Goal: Task Accomplishment & Management: Complete application form

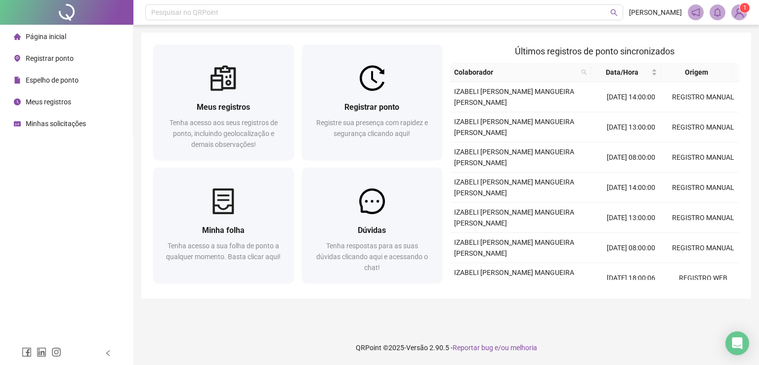
click at [63, 61] on span "Registrar ponto" at bounding box center [50, 58] width 48 height 8
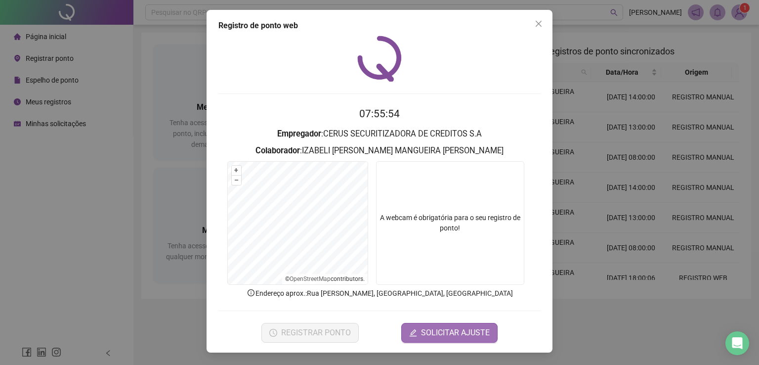
click at [457, 333] on span "SOLICITAR AJUSTE" at bounding box center [455, 333] width 69 height 12
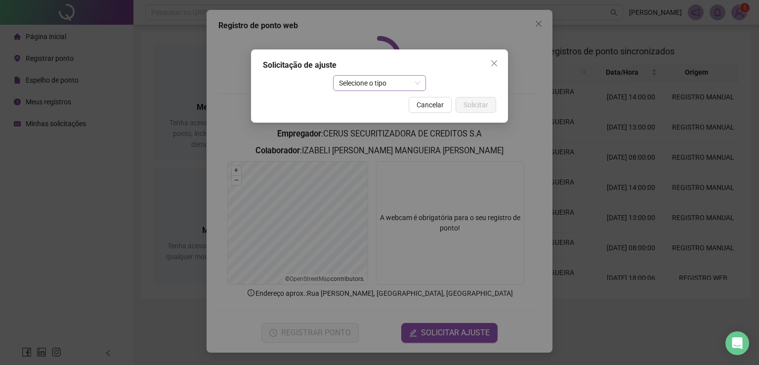
click at [364, 85] on span "Selecione o tipo" at bounding box center [380, 83] width 82 height 15
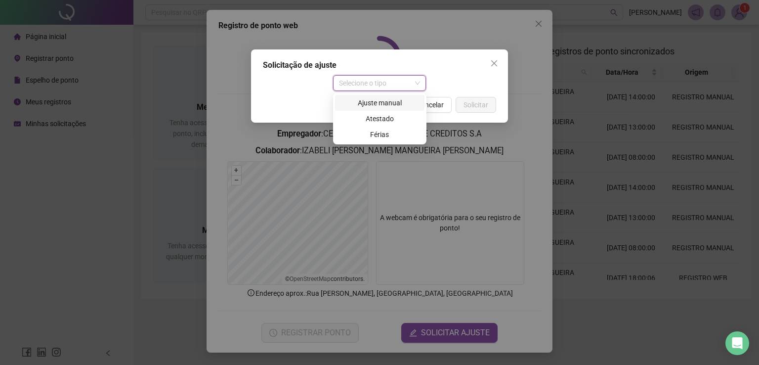
click at [374, 103] on div "Ajuste manual" at bounding box center [380, 102] width 78 height 11
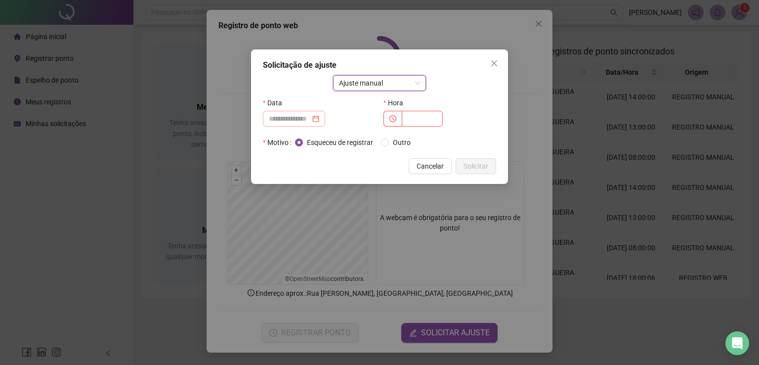
click at [285, 112] on div at bounding box center [294, 119] width 62 height 16
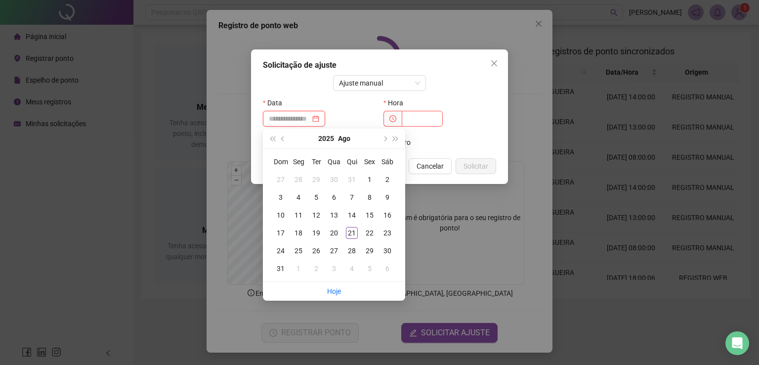
click at [291, 123] on input at bounding box center [290, 118] width 42 height 11
type input "**********"
click at [355, 232] on div "21" at bounding box center [352, 233] width 12 height 12
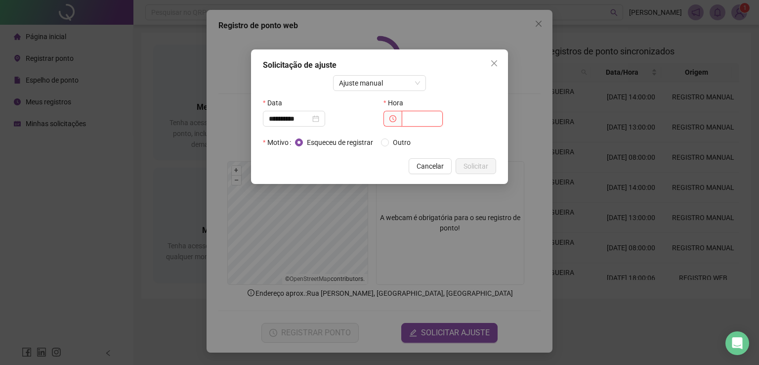
click at [412, 121] on input "text" at bounding box center [422, 119] width 41 height 16
type input "*****"
click at [395, 142] on span "Outro" at bounding box center [402, 142] width 26 height 11
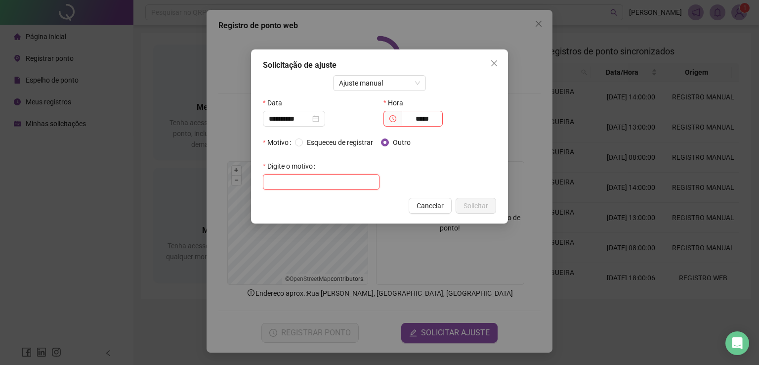
click at [364, 180] on input "text" at bounding box center [321, 182] width 117 height 16
type input "**********"
click at [479, 208] on span "Solicitar" at bounding box center [475, 205] width 25 height 11
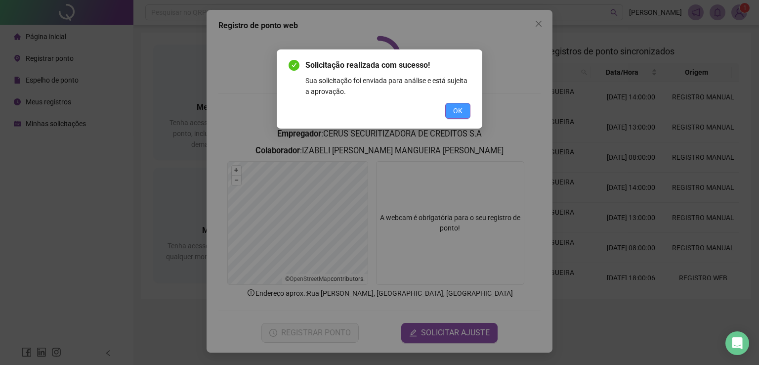
click at [451, 108] on button "OK" at bounding box center [457, 111] width 25 height 16
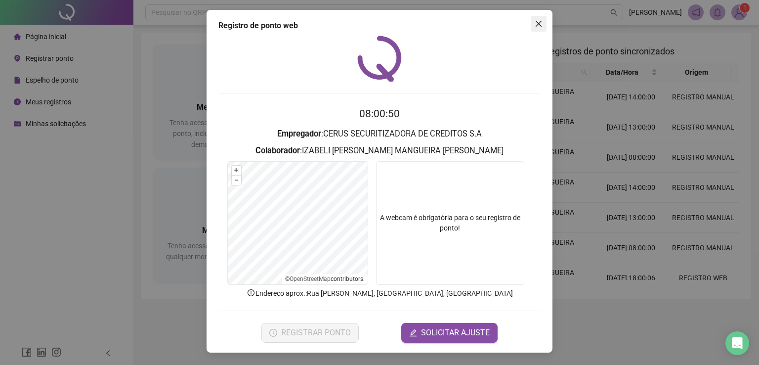
click at [537, 22] on icon "close" at bounding box center [539, 24] width 8 height 8
